Goal: Information Seeking & Learning: Learn about a topic

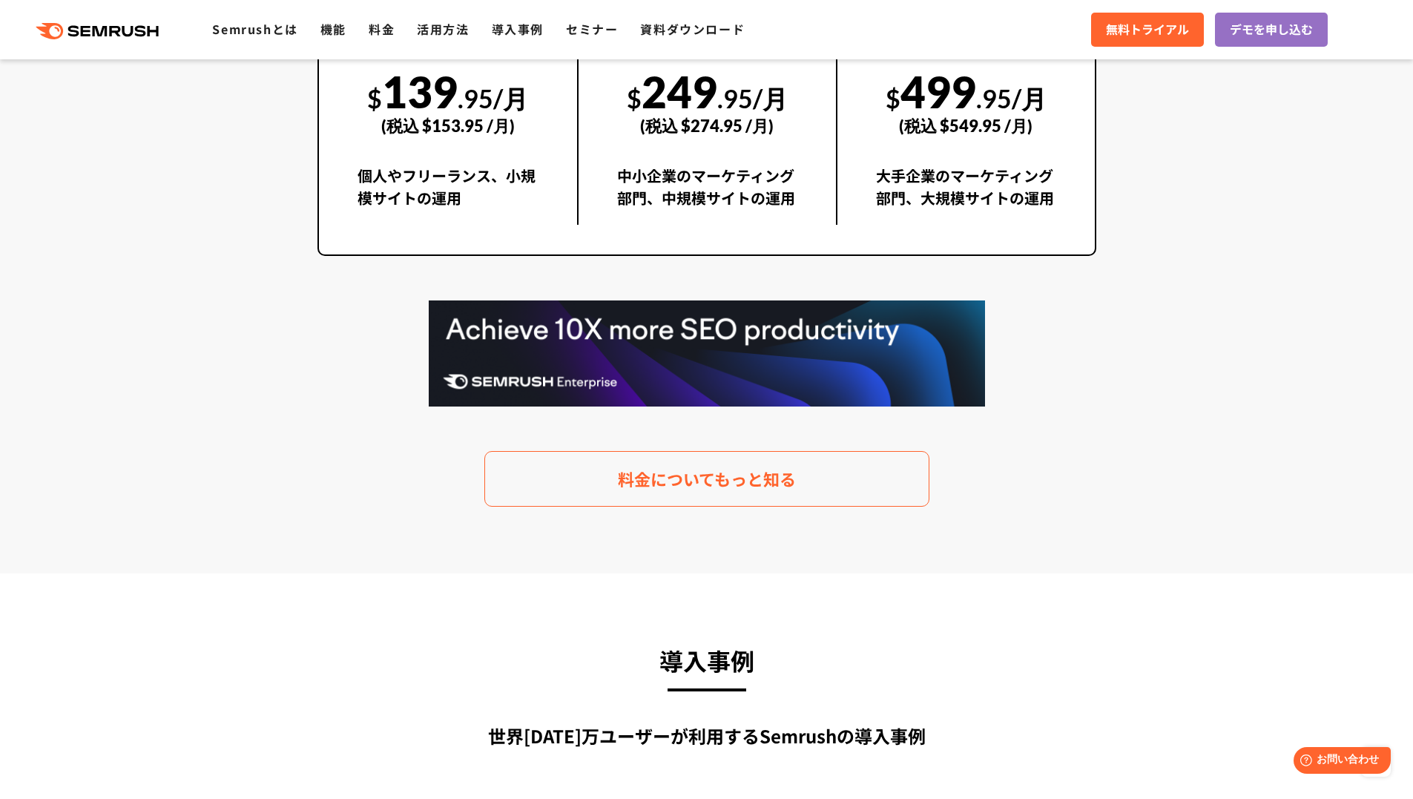
scroll to position [2967, 0]
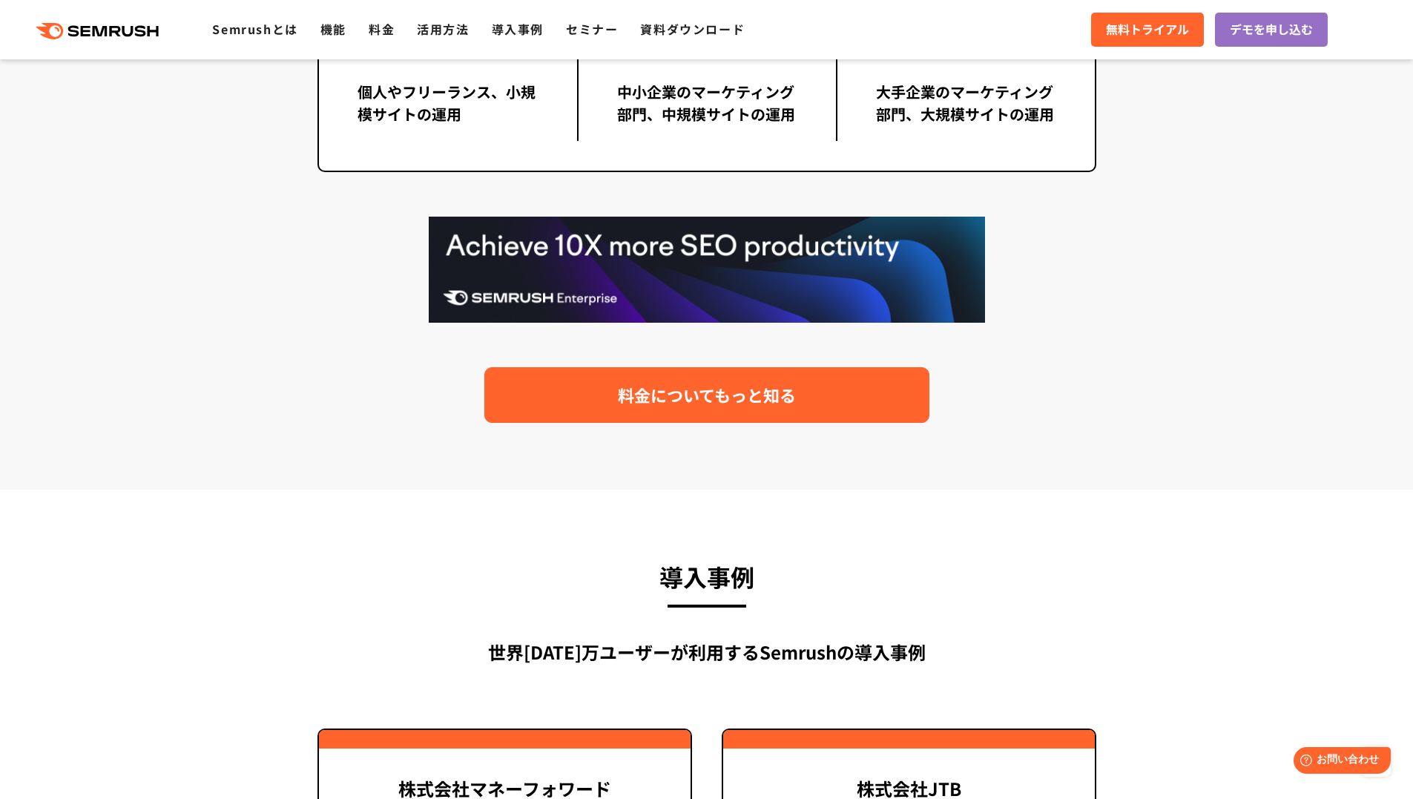
click at [772, 396] on span "料金についてもっと知る" at bounding box center [707, 395] width 178 height 26
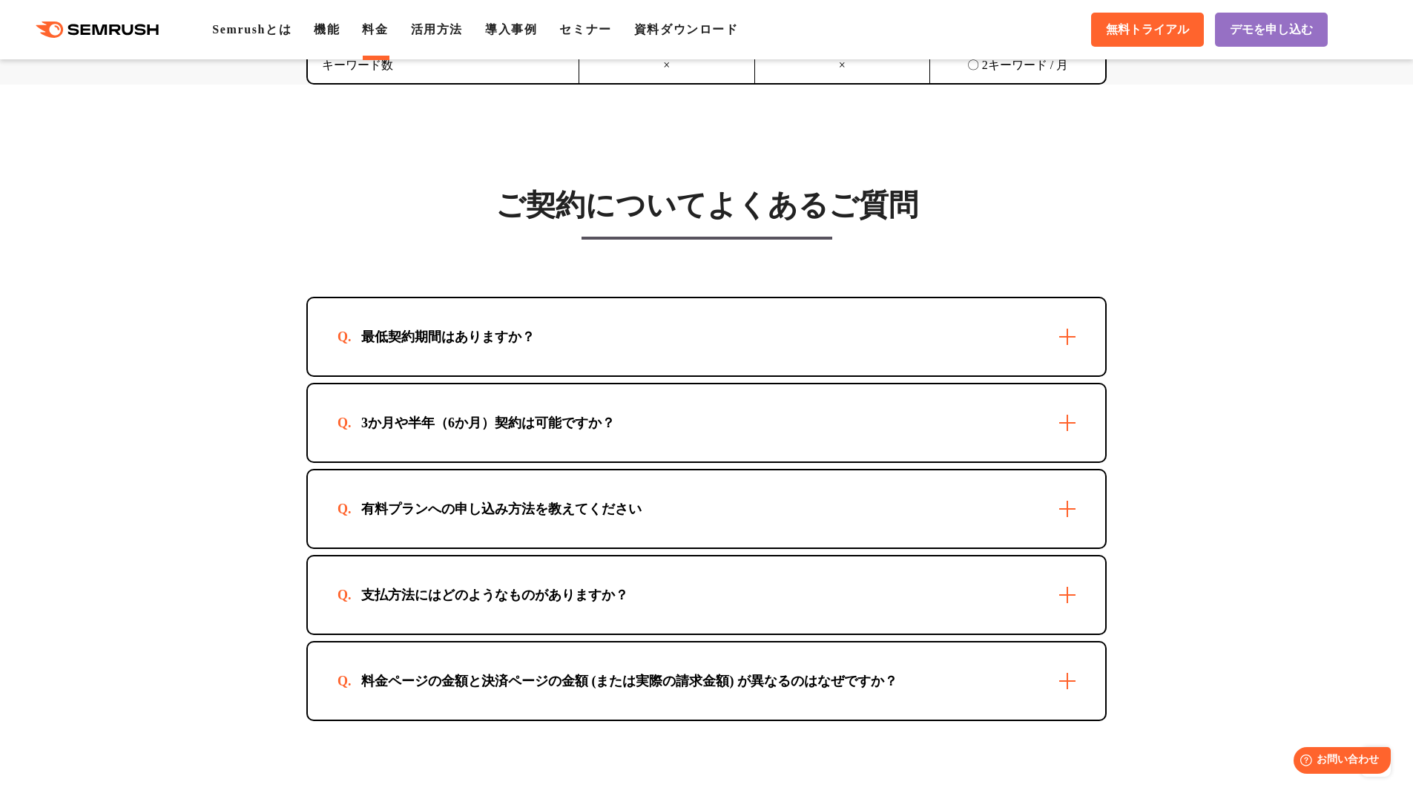
scroll to position [4203, 0]
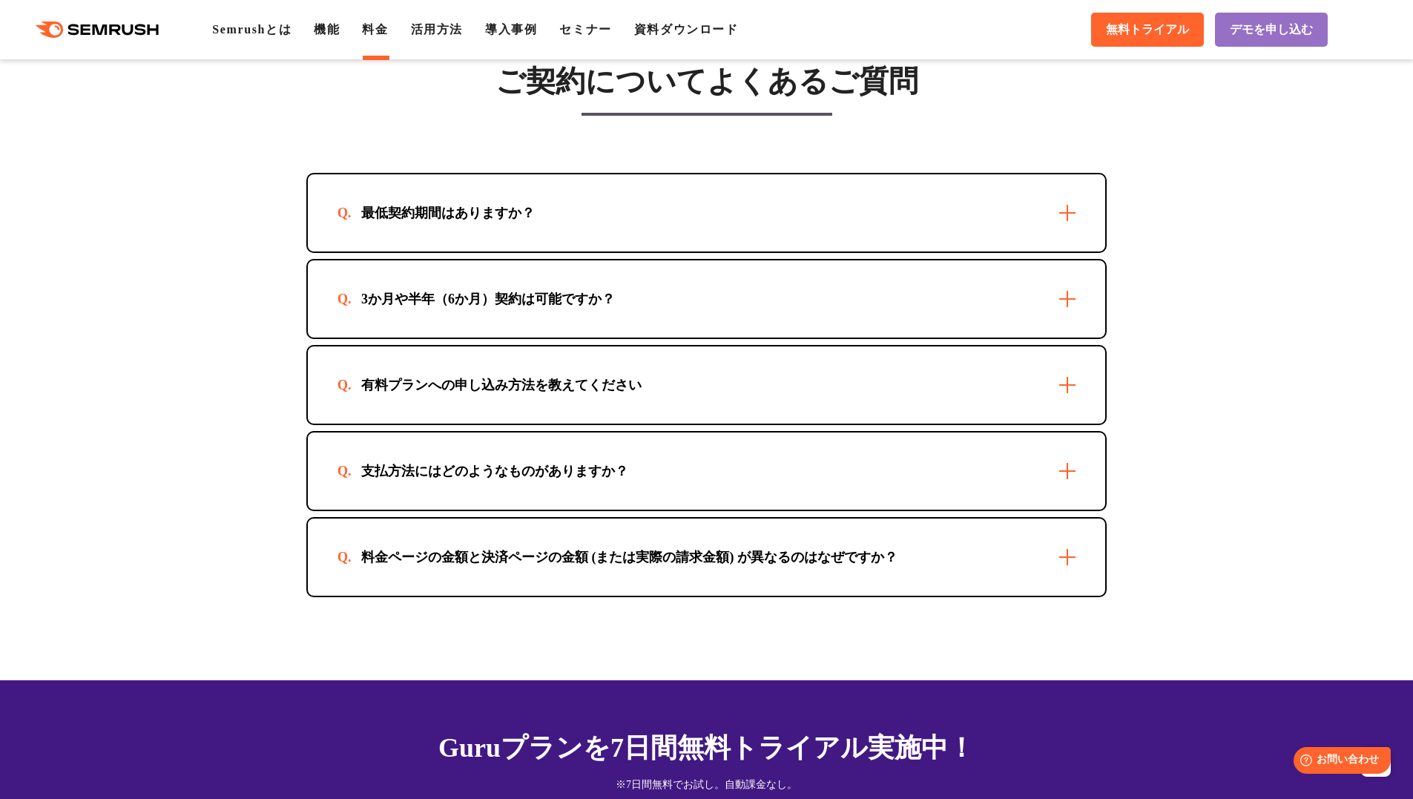
click at [777, 223] on div "最低契約期間はありますか？" at bounding box center [706, 212] width 797 height 77
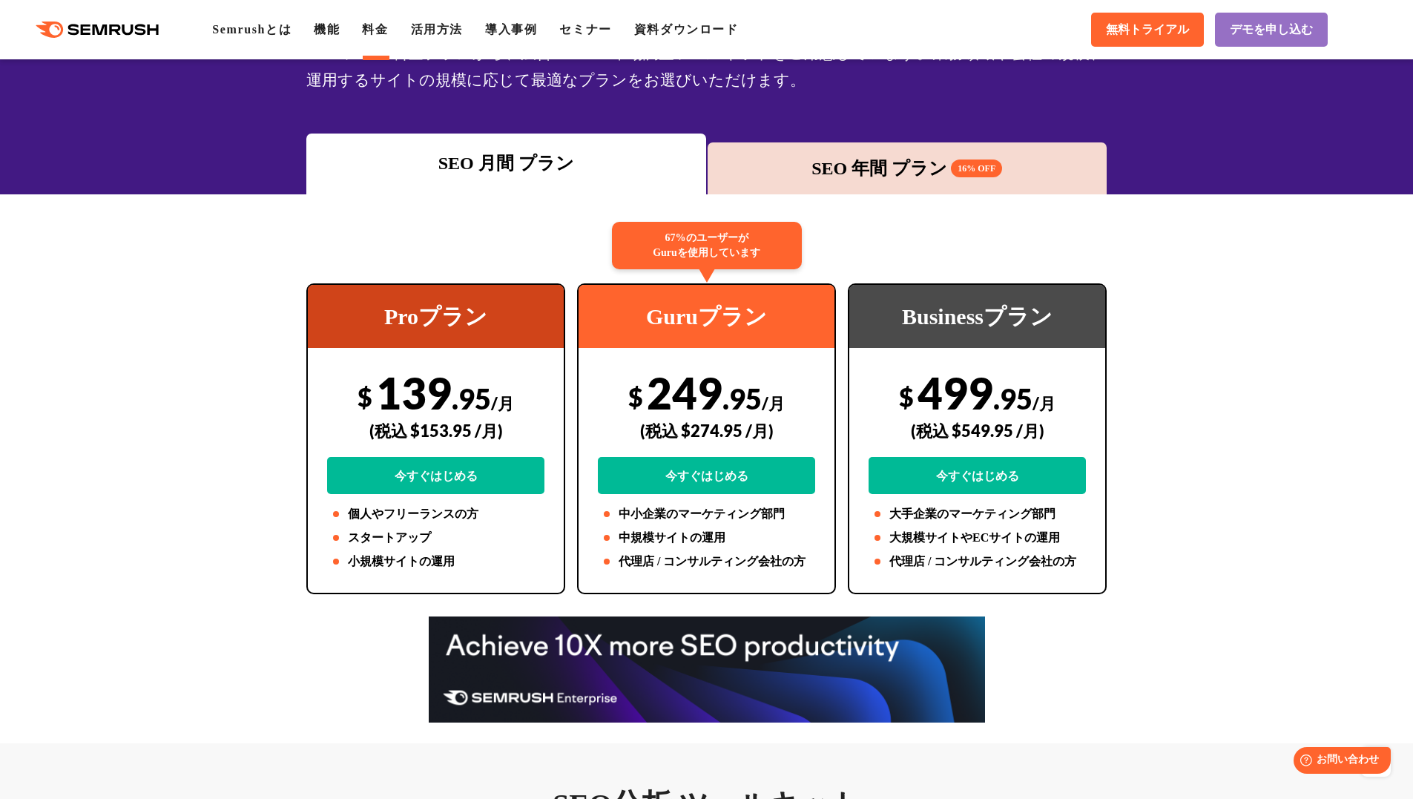
scroll to position [0, 0]
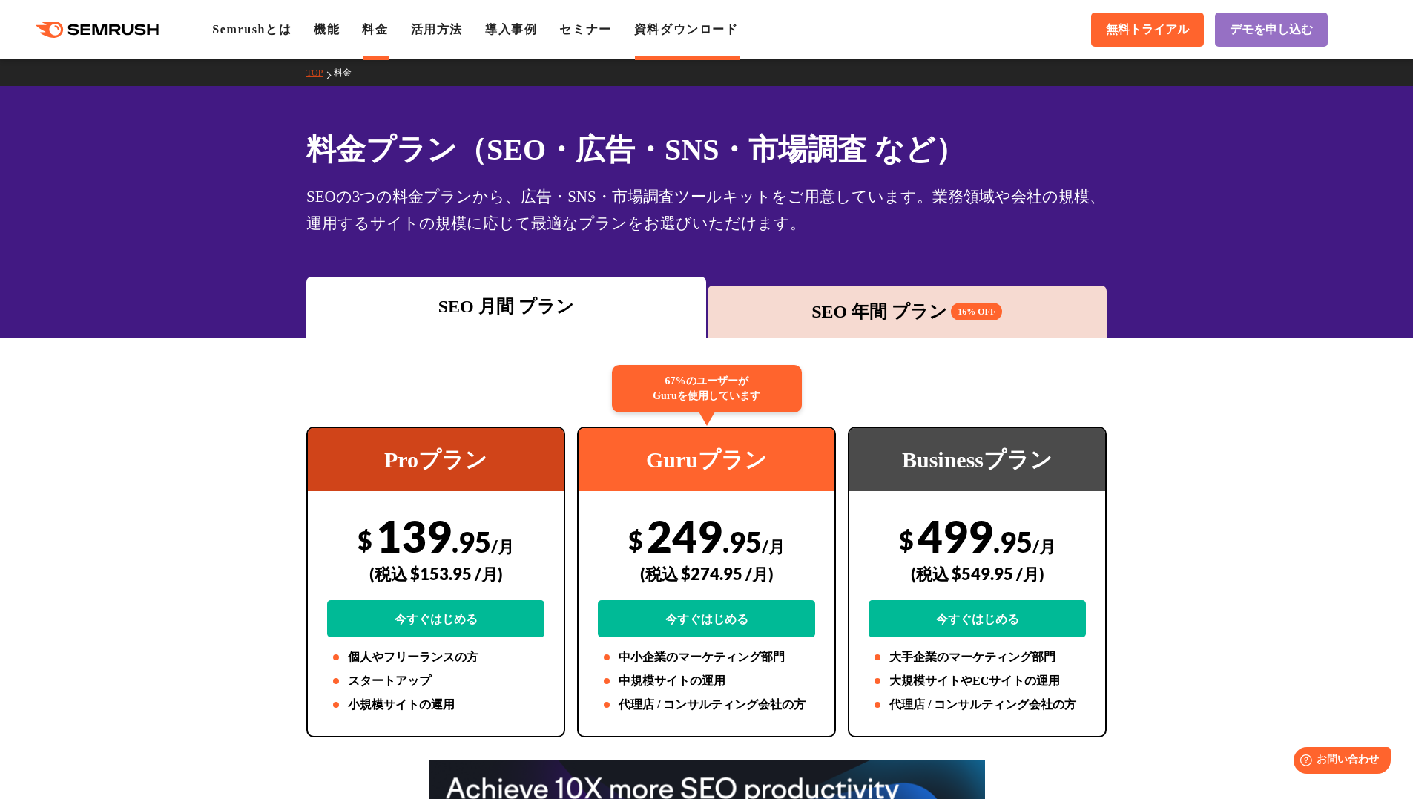
click at [720, 27] on link "資料ダウンロード" at bounding box center [686, 29] width 105 height 13
